Goal: Navigation & Orientation: Find specific page/section

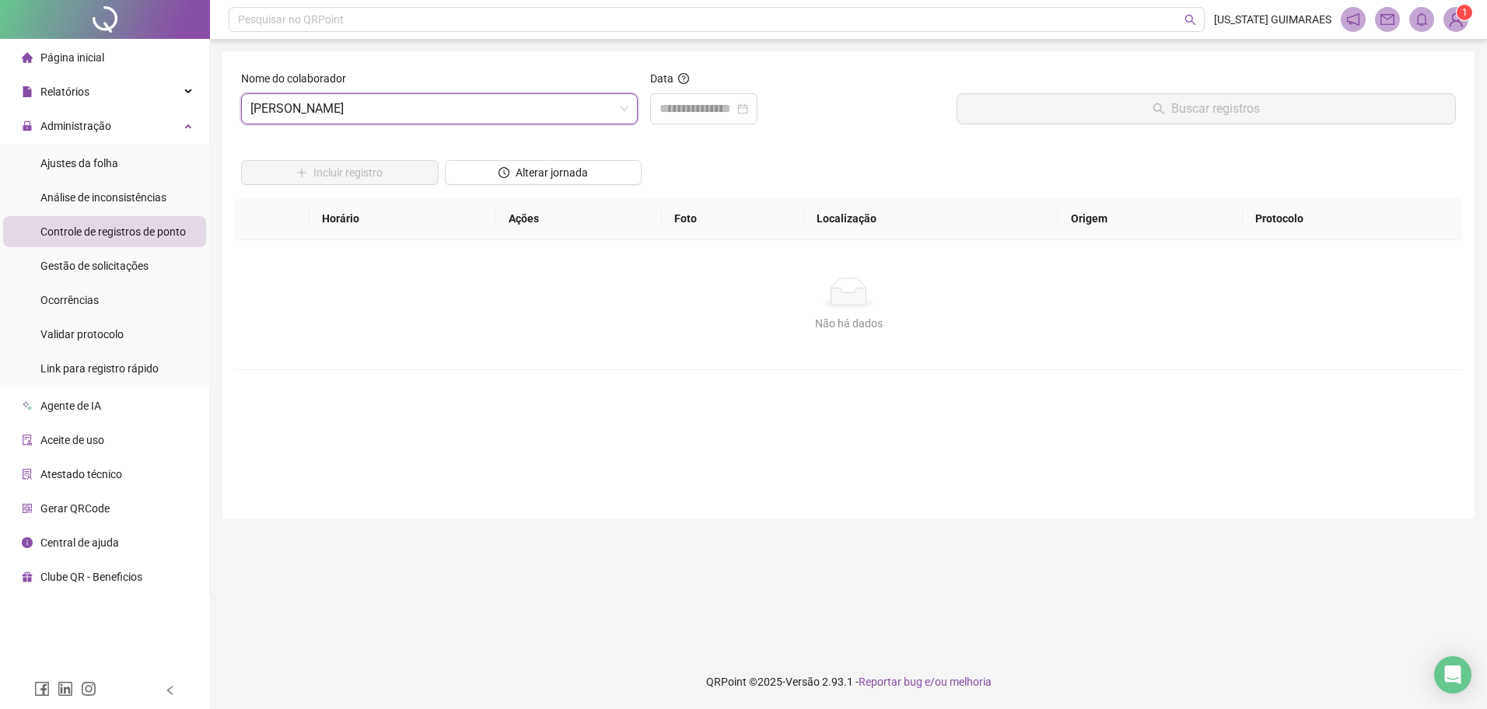
click at [1448, 26] on img at bounding box center [1456, 19] width 23 height 23
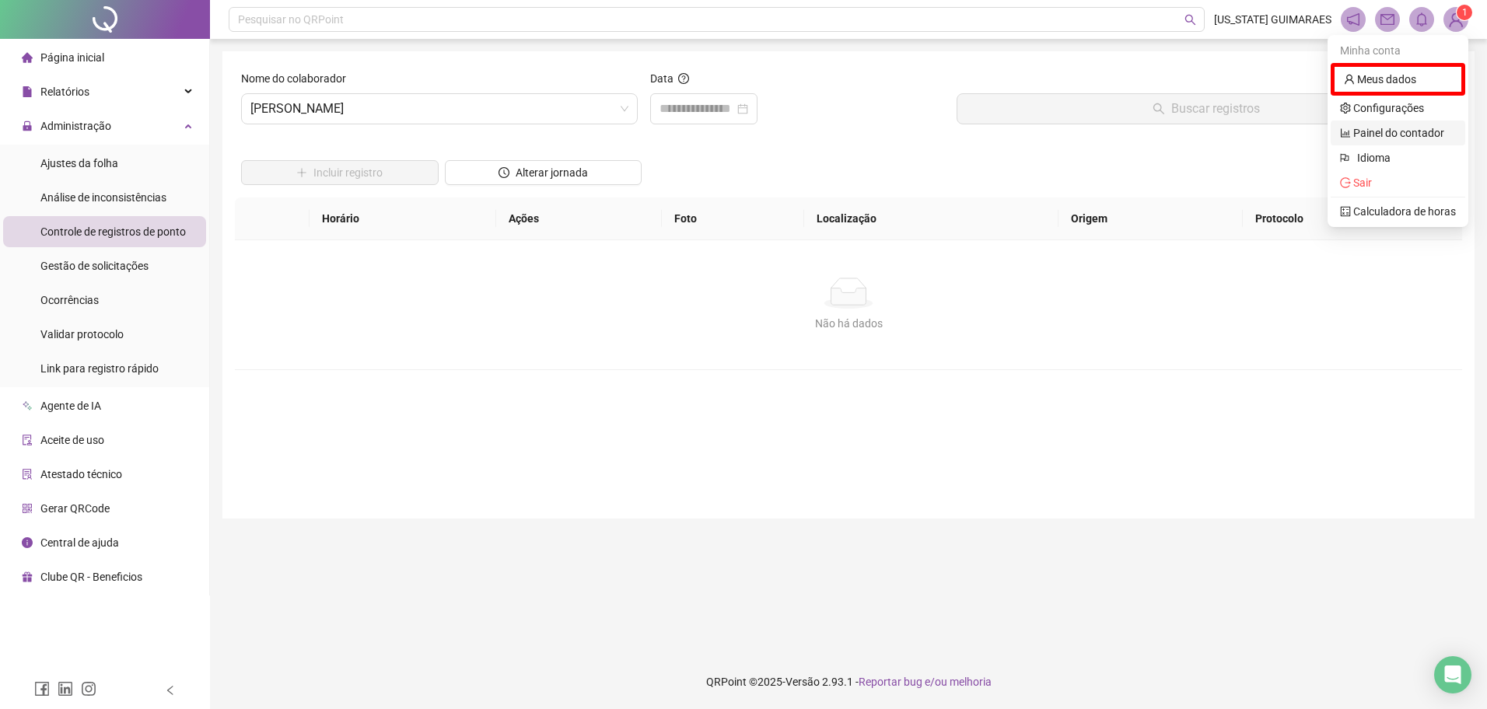
click at [1409, 133] on link "Painel do contador" at bounding box center [1392, 133] width 104 height 12
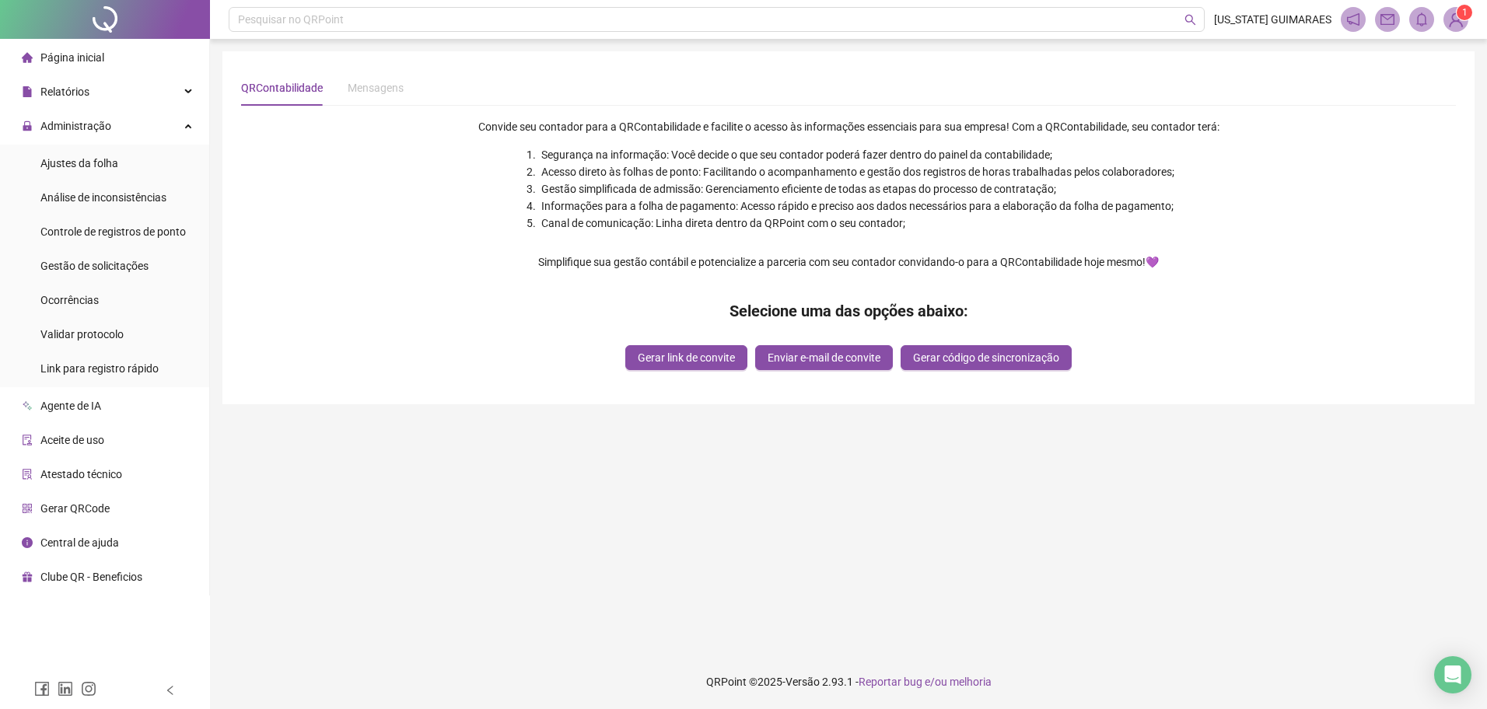
click at [1454, 25] on img at bounding box center [1456, 19] width 23 height 23
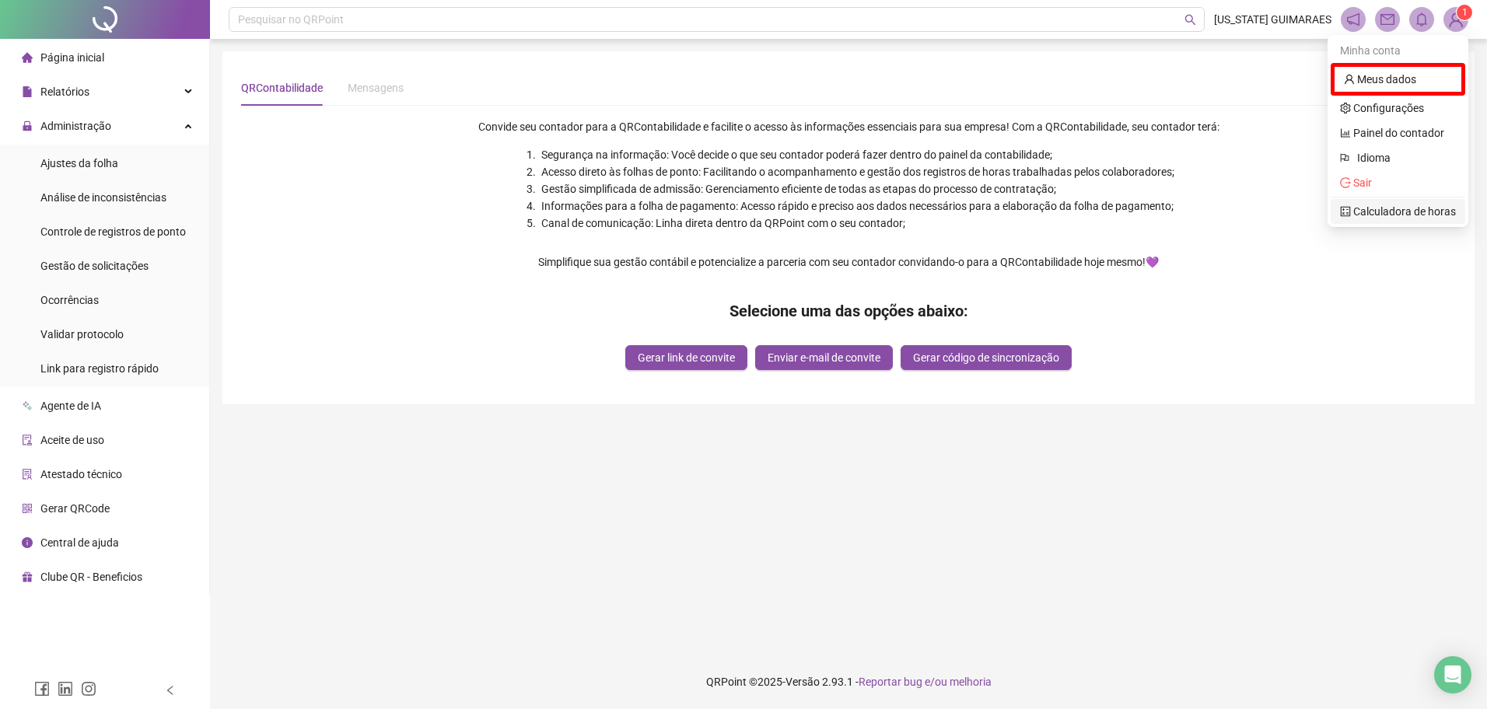
click at [1395, 207] on link "Calculadora de horas" at bounding box center [1398, 211] width 116 height 12
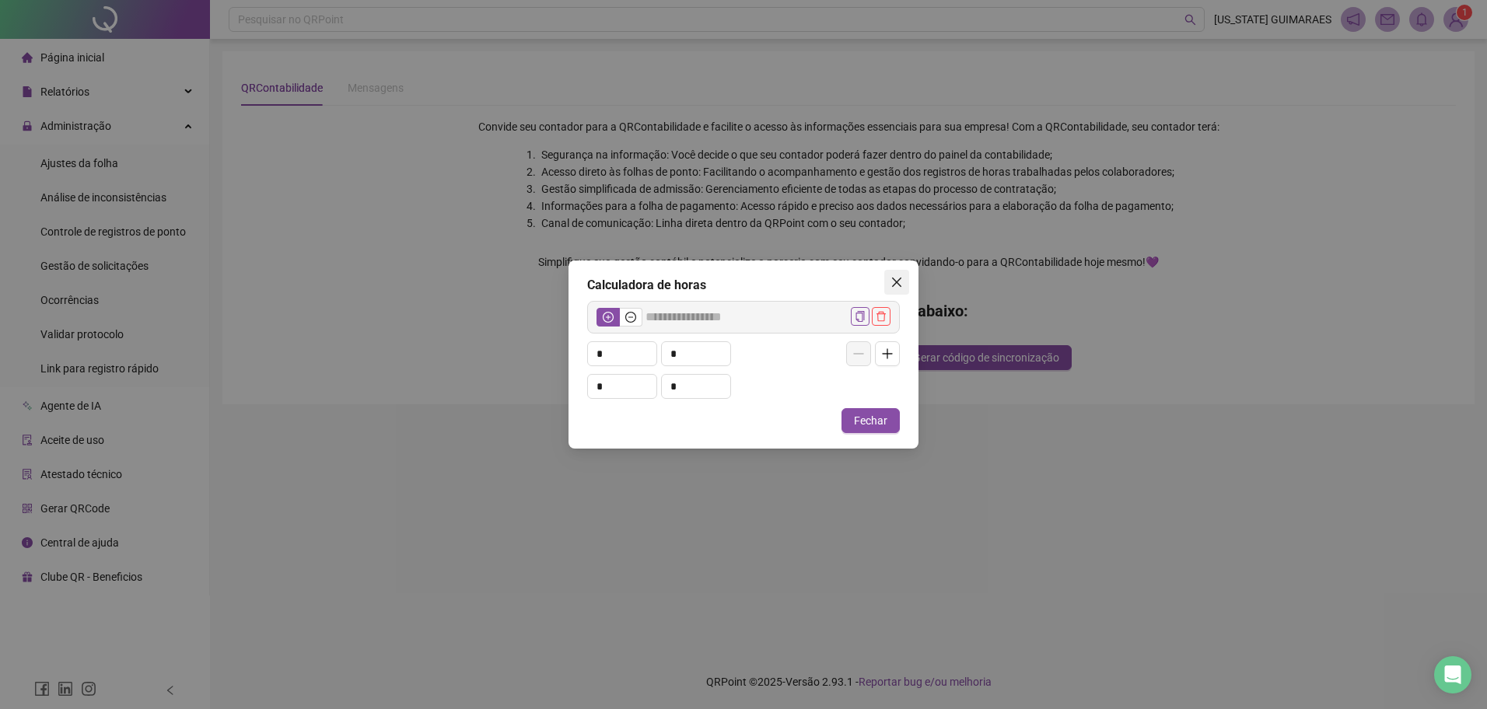
click at [897, 291] on button "Close" at bounding box center [896, 282] width 25 height 25
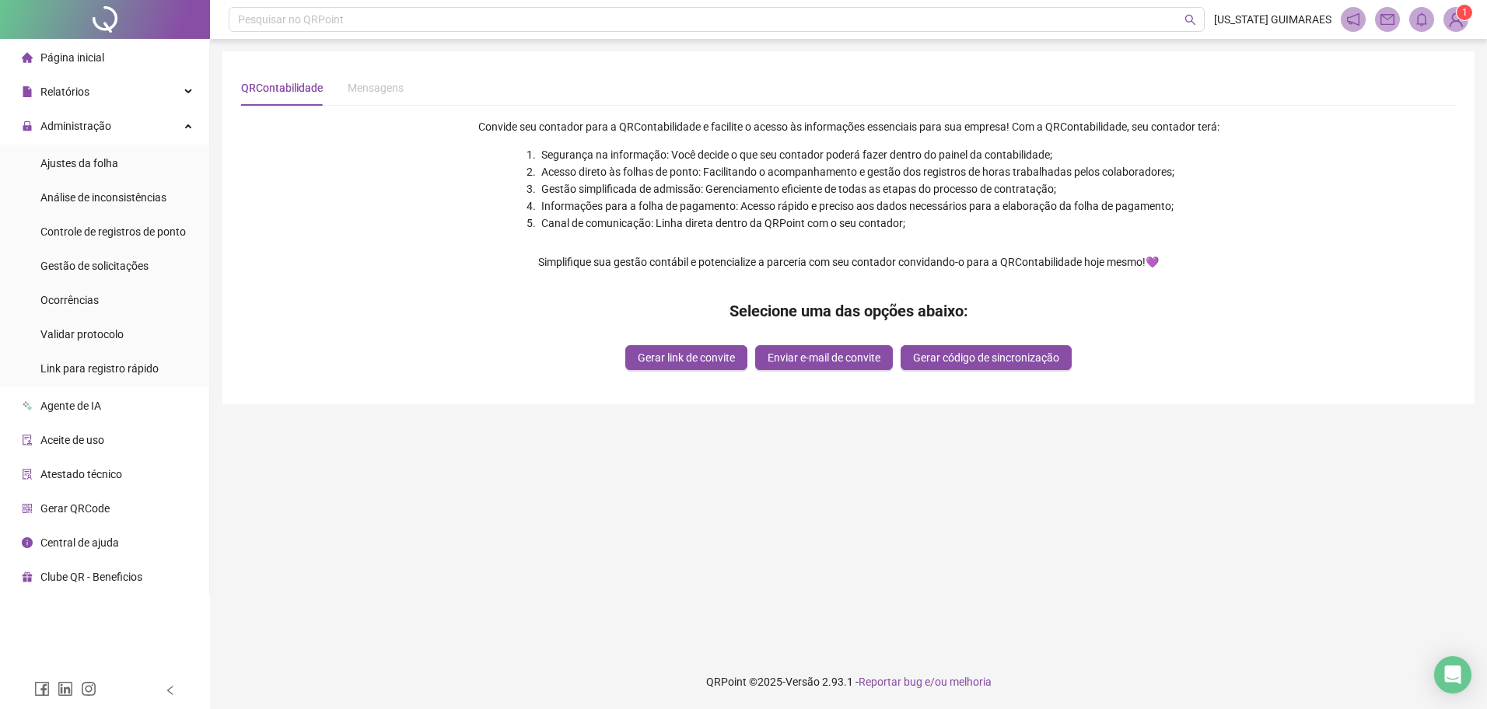
click at [1453, 23] on img at bounding box center [1456, 19] width 23 height 23
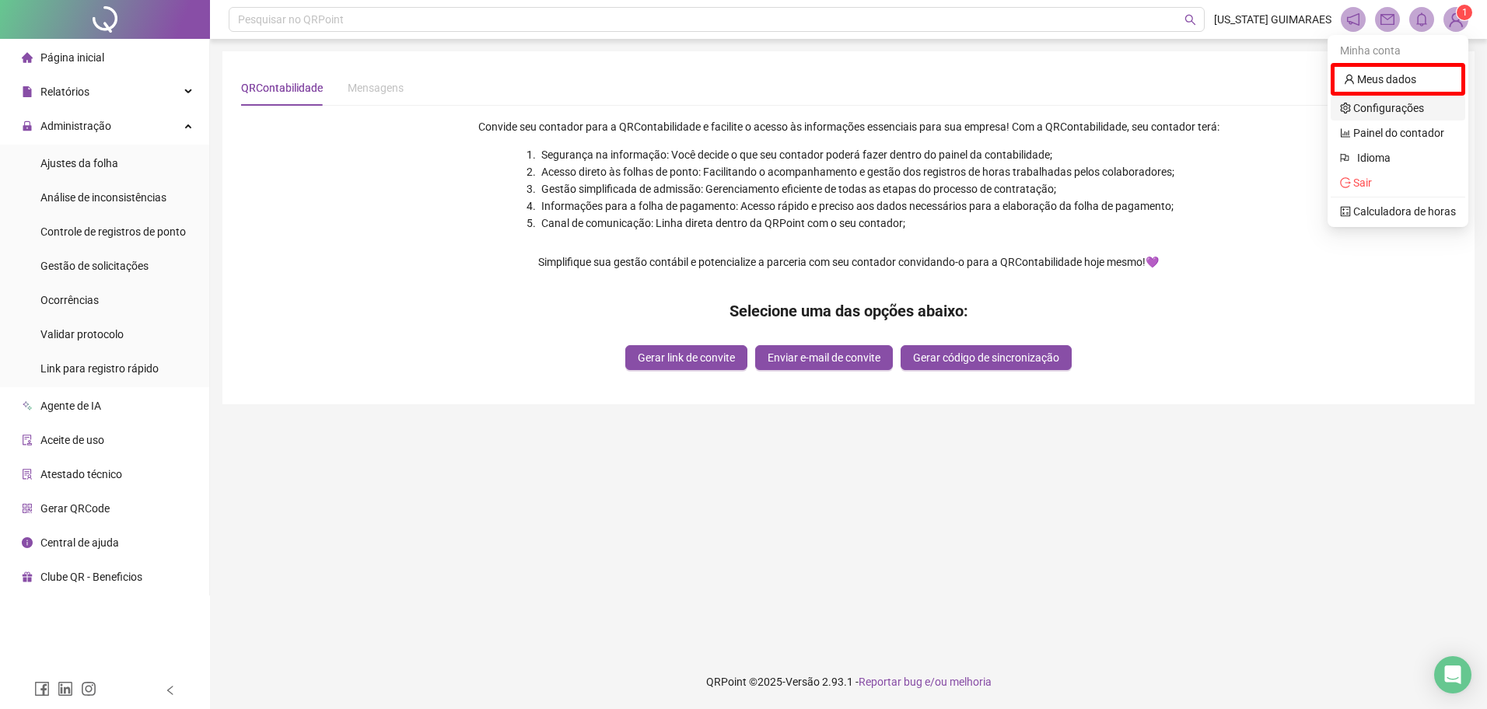
click at [1424, 111] on link "Configurações" at bounding box center [1382, 108] width 84 height 12
